Goal: Transaction & Acquisition: Download file/media

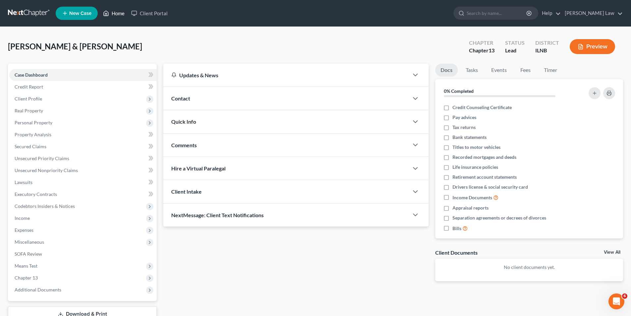
click at [118, 11] on link "Home" at bounding box center [114, 13] width 28 height 12
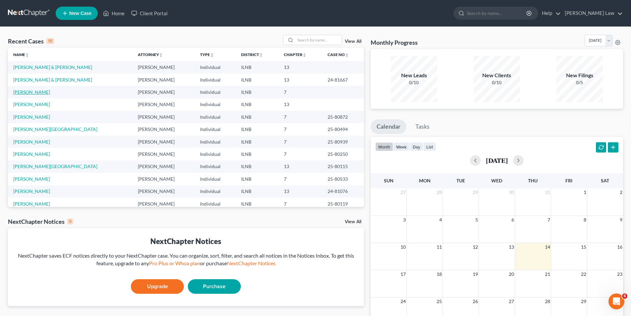
click at [23, 93] on link "[PERSON_NAME]" at bounding box center [31, 92] width 37 height 6
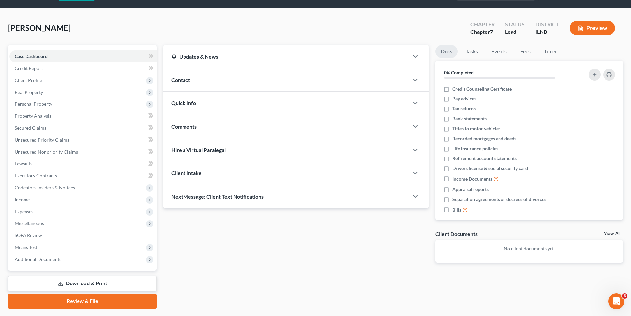
scroll to position [36, 0]
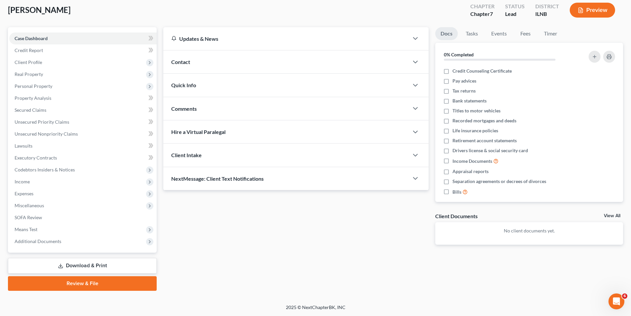
click at [75, 266] on link "Download & Print" at bounding box center [82, 266] width 149 height 16
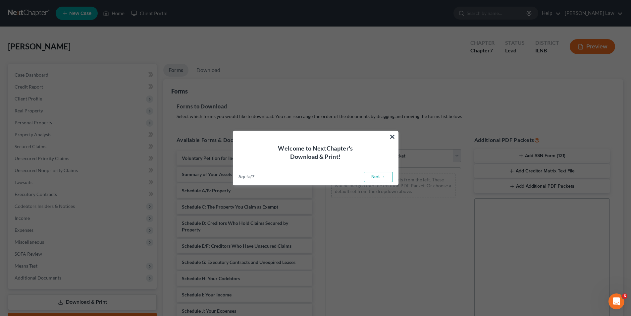
click at [376, 178] on link "Next →" at bounding box center [378, 177] width 29 height 11
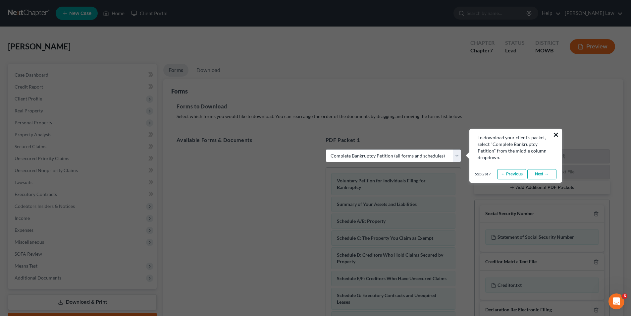
click at [558, 132] on button "×" at bounding box center [556, 134] width 6 height 11
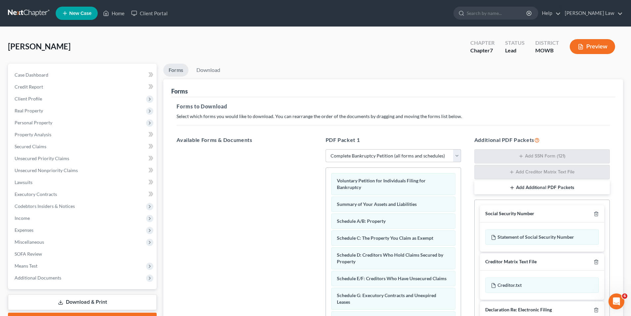
click at [459, 151] on select "Choose Default Petition PDF Packet Complete Bankruptcy Petition (all forms and …" at bounding box center [394, 155] width 136 height 13
select select "6"
click at [326, 149] on select "Choose Default Petition PDF Packet Complete Bankruptcy Petition (all forms and …" at bounding box center [394, 155] width 136 height 13
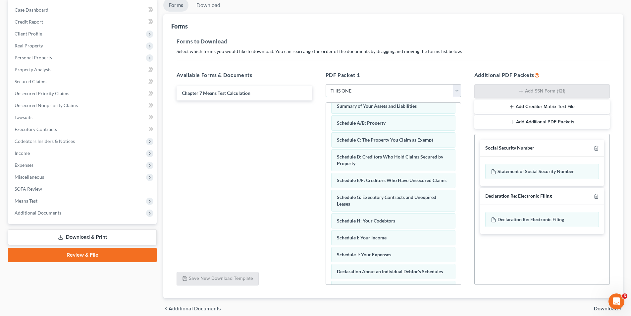
scroll to position [93, 0]
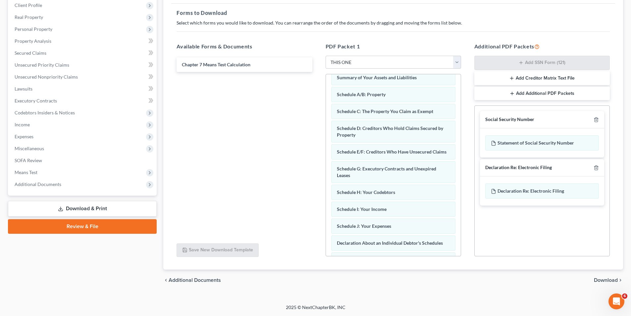
click at [605, 280] on span "Download" at bounding box center [606, 279] width 24 height 5
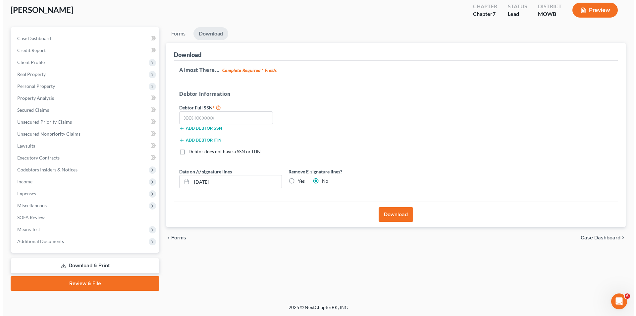
scroll to position [36, 0]
click at [182, 118] on input "text" at bounding box center [224, 117] width 94 height 13
type input "338-70-0048"
click at [186, 183] on rect at bounding box center [184, 182] width 4 height 4
click at [183, 182] on icon at bounding box center [184, 181] width 5 height 5
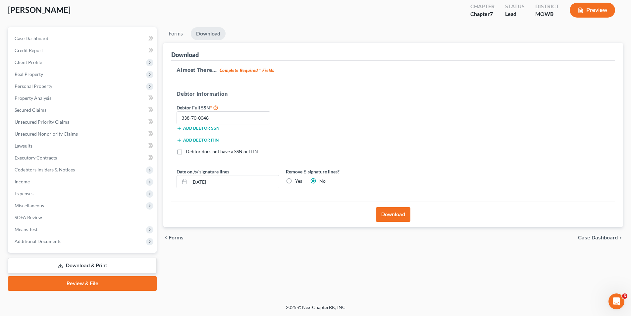
click at [295, 182] on label "Yes" at bounding box center [298, 181] width 7 height 7
click at [298, 182] on input "Yes" at bounding box center [300, 180] width 4 height 4
radio input "true"
radio input "false"
click at [186, 183] on icon at bounding box center [184, 181] width 5 height 5
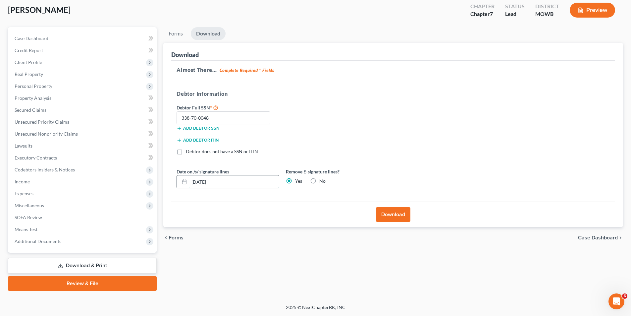
click at [196, 183] on input "[DATE]" at bounding box center [234, 181] width 90 height 13
click at [203, 179] on input "[DATE]" at bounding box center [234, 181] width 90 height 13
type input "[DATE]"
click at [389, 213] on button "Download" at bounding box center [393, 214] width 34 height 15
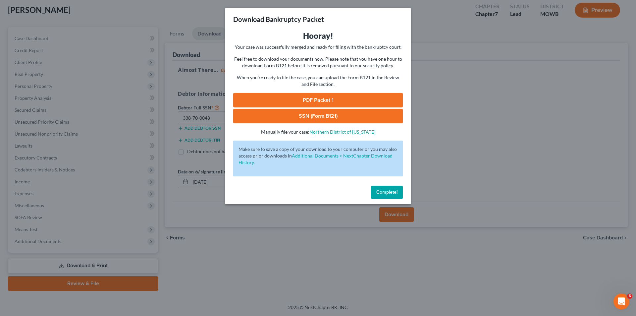
click at [309, 100] on link "PDF Packet 1" at bounding box center [318, 100] width 170 height 15
click at [321, 118] on link "SSN (Form B121)" at bounding box center [318, 116] width 170 height 15
